Goal: Navigation & Orientation: Find specific page/section

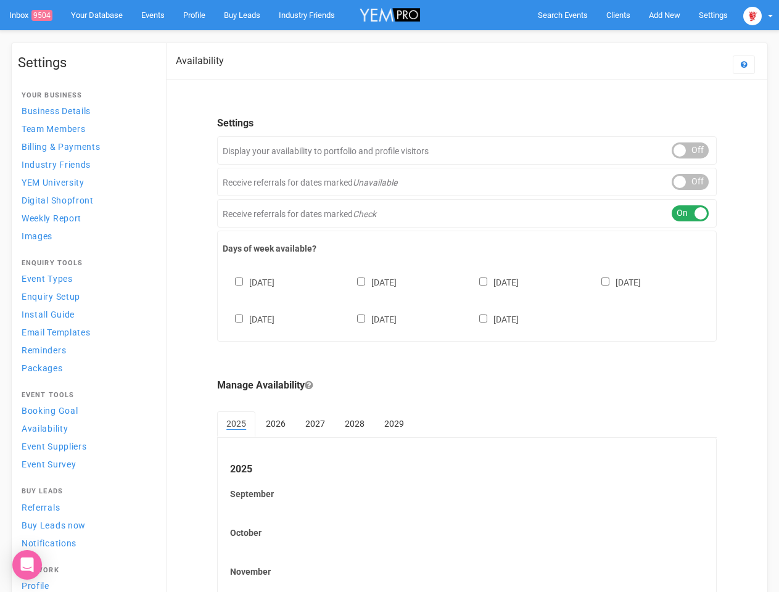
click at [389, 296] on div "[DATE] [DATE] [DATE] [DATE] [DATE] [DATE] [DATE]" at bounding box center [467, 295] width 489 height 74
click at [563, 15] on span "Search Events" at bounding box center [563, 14] width 50 height 9
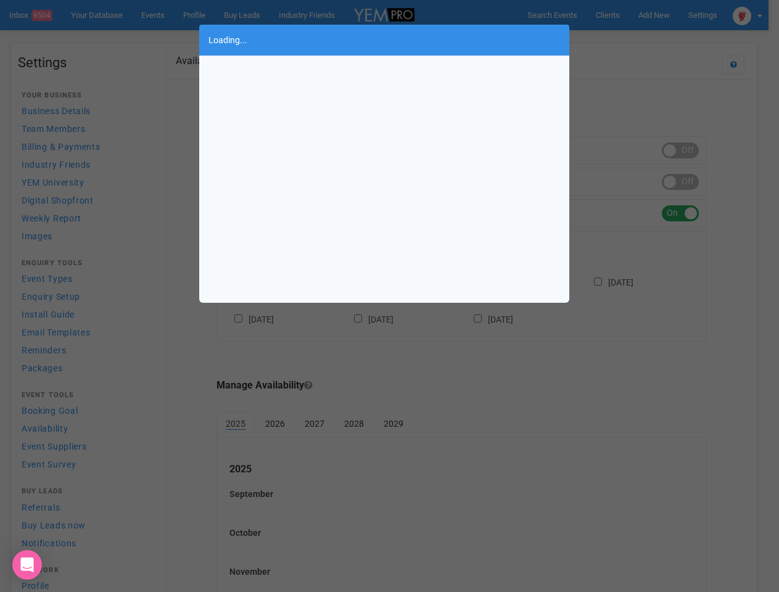
click at [664, 15] on div "Loading..." at bounding box center [389, 296] width 779 height 592
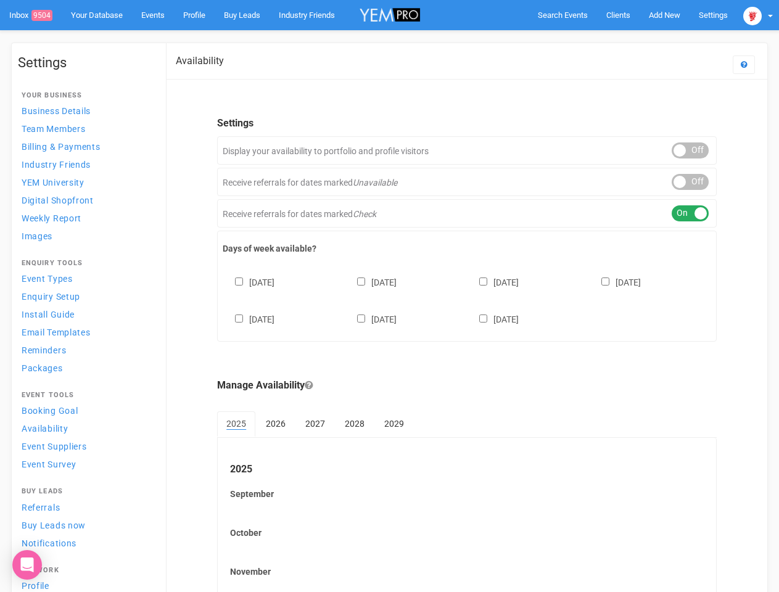
click at [636, 39] on body "Search Events Clients Add New New Client New Event New Enquiry Settings [GEOGRA…" at bounding box center [389, 357] width 779 height 714
click at [758, 15] on img at bounding box center [752, 16] width 19 height 19
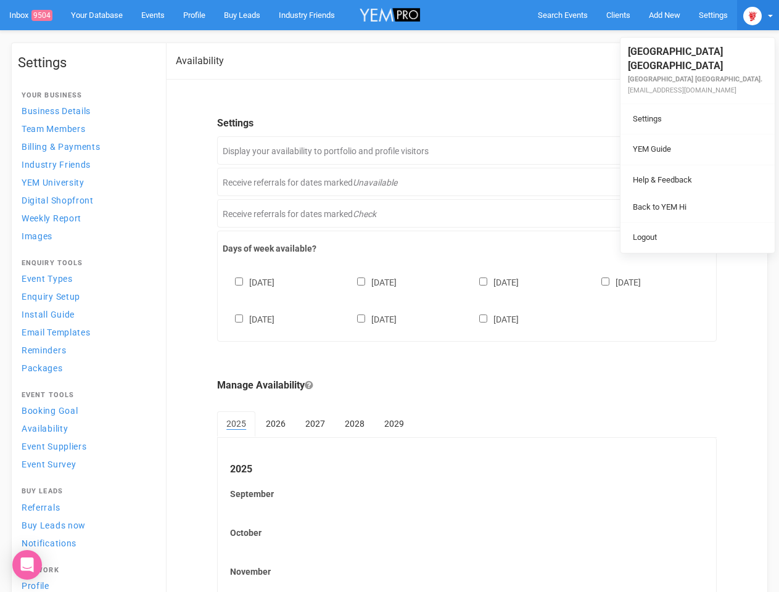
click at [690, 151] on ul "[GEOGRAPHIC_DATA] [GEOGRAPHIC_DATA] [GEOGRAPHIC_DATA] [GEOGRAPHIC_DATA]. [EMAIL…" at bounding box center [698, 145] width 154 height 215
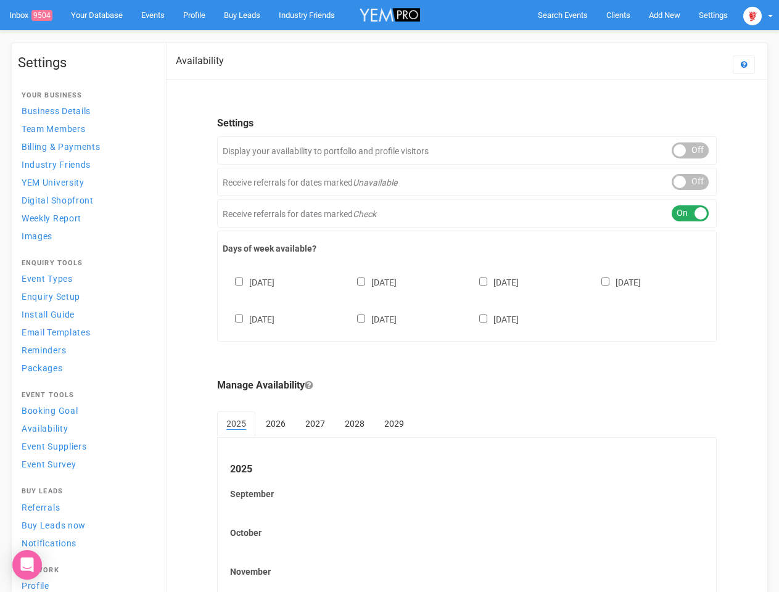
click at [690, 183] on li "Back to YEM Hi" at bounding box center [698, 195] width 154 height 24
click at [690, 213] on div "ON OFF" at bounding box center [690, 213] width 37 height 16
click at [467, 299] on div "[DATE] [DATE] [DATE] [DATE] [DATE] [DATE] [DATE]" at bounding box center [467, 295] width 489 height 74
